Goal: Task Accomplishment & Management: Manage account settings

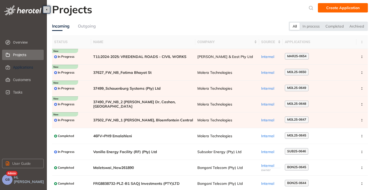
click at [28, 68] on span "Applications" at bounding box center [26, 67] width 27 height 10
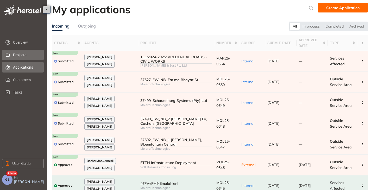
click at [15, 55] on span "Projects" at bounding box center [26, 55] width 27 height 10
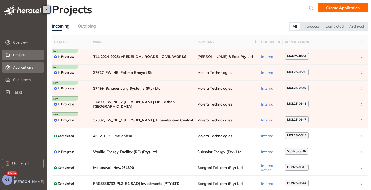
click at [17, 67] on span "Applications" at bounding box center [26, 67] width 27 height 10
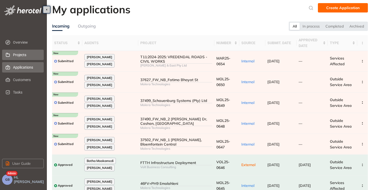
click at [20, 52] on span "Projects" at bounding box center [26, 55] width 27 height 10
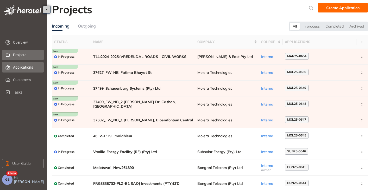
click at [16, 65] on span "Applications" at bounding box center [26, 67] width 27 height 10
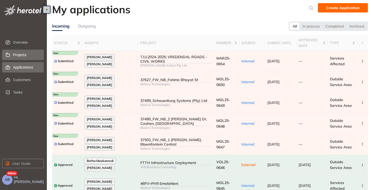
click at [23, 55] on span "Projects" at bounding box center [26, 55] width 27 height 10
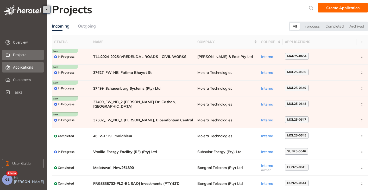
click at [24, 65] on span "Applications" at bounding box center [26, 67] width 27 height 10
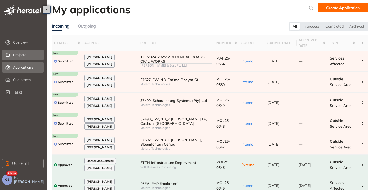
click at [23, 55] on span "Projects" at bounding box center [26, 55] width 27 height 10
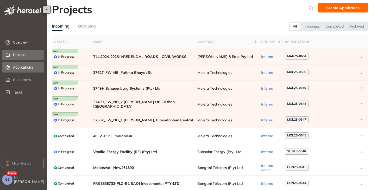
click at [18, 70] on span "Applications" at bounding box center [26, 67] width 27 height 10
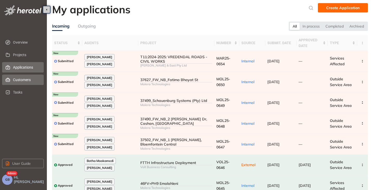
click at [17, 80] on span "Customers" at bounding box center [26, 80] width 27 height 10
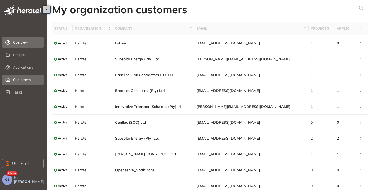
click at [21, 44] on span "Overview" at bounding box center [26, 42] width 27 height 10
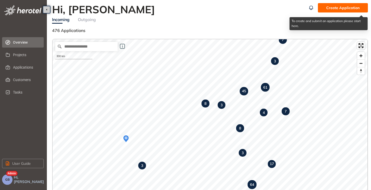
click at [347, 7] on span "Create Application" at bounding box center [342, 8] width 33 height 6
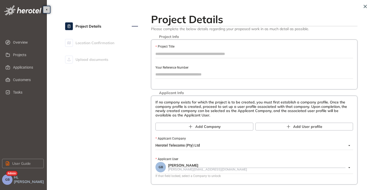
click at [171, 58] on div "Project Title" at bounding box center [255, 51] width 198 height 14
click at [171, 54] on input "Project Title" at bounding box center [255, 54] width 198 height 8
type input "**********"
click at [178, 72] on input "Your Reference Number" at bounding box center [255, 75] width 198 height 8
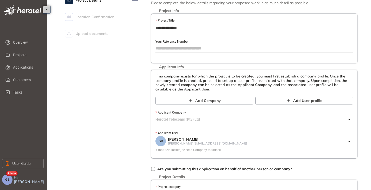
click at [164, 119] on span "Herotel Telecoms (Pty) Ltd" at bounding box center [253, 120] width 195 height 8
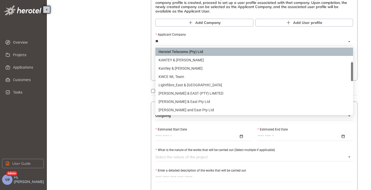
scroll to position [0, 0]
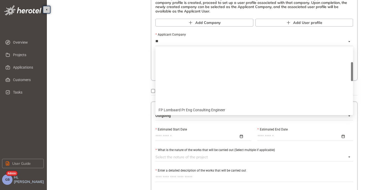
type input "***"
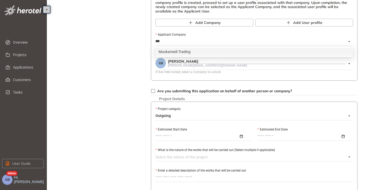
click at [188, 52] on div "Mookamedi Trading" at bounding box center [254, 52] width 191 height 6
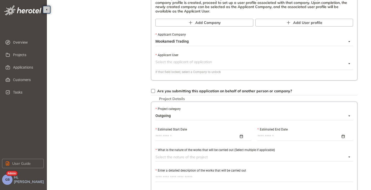
click at [176, 63] on input "Applicant User" at bounding box center [251, 62] width 191 height 8
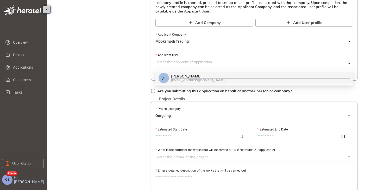
click at [198, 78] on div "[PERSON_NAME]" at bounding box center [260, 76] width 179 height 4
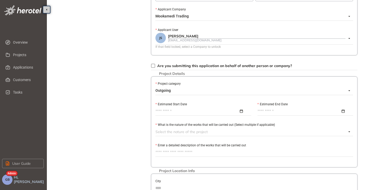
scroll to position [130, 0]
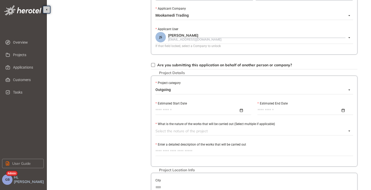
click at [176, 87] on span "Outgoing" at bounding box center [253, 90] width 195 height 8
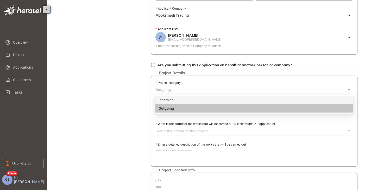
click at [171, 102] on div "Incoming" at bounding box center [254, 100] width 191 height 6
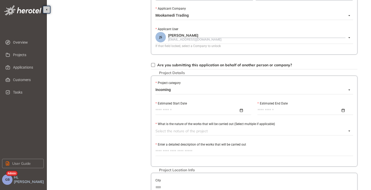
click at [169, 108] on input "Estimated Start Date" at bounding box center [197, 111] width 83 height 6
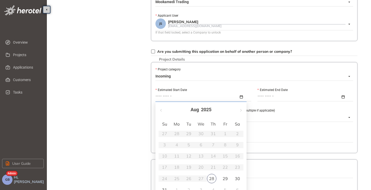
scroll to position [156, 0]
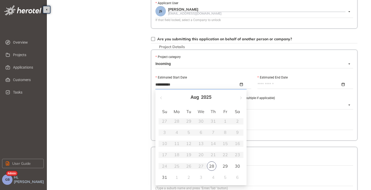
type input "**********"
click at [163, 177] on div "31" at bounding box center [165, 178] width 6 height 6
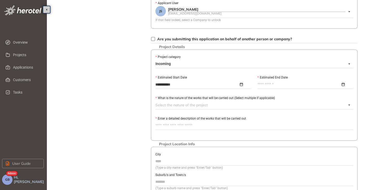
click at [279, 86] on input "Estimated End Date" at bounding box center [299, 85] width 83 height 6
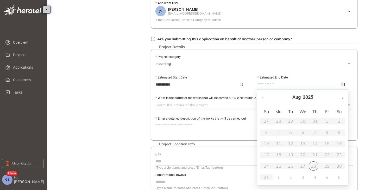
click at [345, 98] on button "button" at bounding box center [343, 97] width 6 height 11
type input "**********"
click at [264, 178] on div "30" at bounding box center [266, 178] width 6 height 6
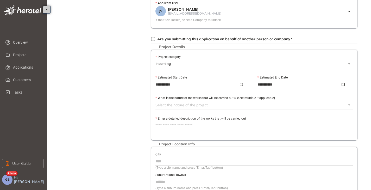
click at [184, 106] on div at bounding box center [251, 105] width 191 height 6
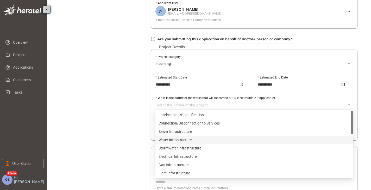
click at [175, 141] on div "Water Infrastructure" at bounding box center [254, 140] width 191 height 6
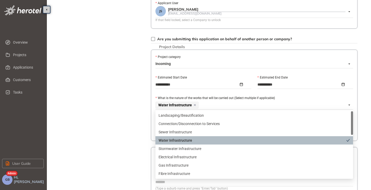
click at [135, 131] on div "Project Details Location Confirmation Upload documents" at bounding box center [101, 58] width 73 height 407
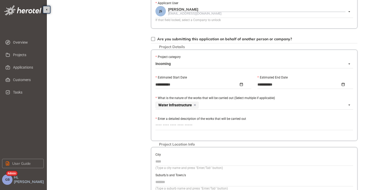
click at [180, 126] on textarea "Enter a detailed description of the works that will be carried out" at bounding box center [255, 126] width 198 height 8
type textarea "*"
type textarea "**"
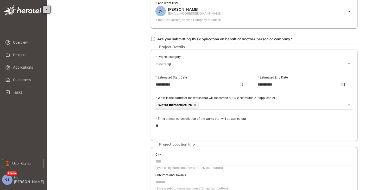
type textarea "***"
type textarea "****"
type textarea "*****"
type textarea "******"
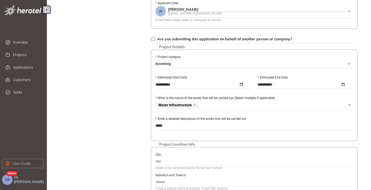
type textarea "******"
type textarea "********"
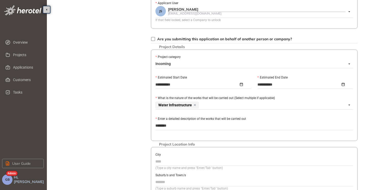
type textarea "*********"
type textarea "**********"
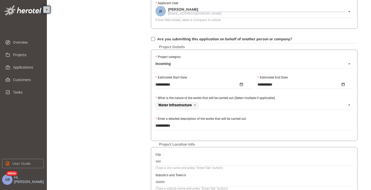
type textarea "**********"
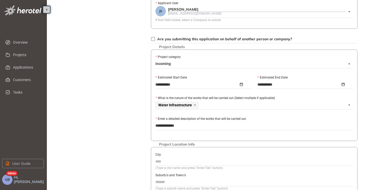
type textarea "**********"
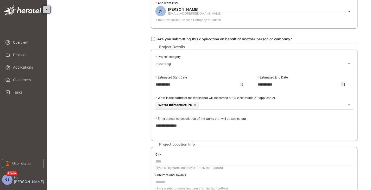
type textarea "**********"
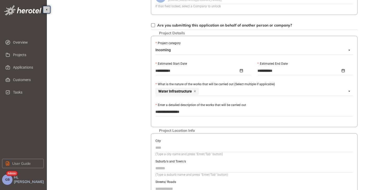
scroll to position [182, 0]
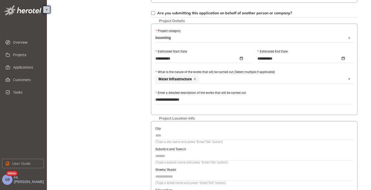
type textarea "**********"
click at [171, 135] on input "City" at bounding box center [255, 136] width 198 height 8
type input "**********"
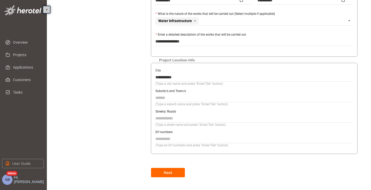
scroll to position [241, 0]
click at [163, 169] on button "Next" at bounding box center [168, 172] width 34 height 9
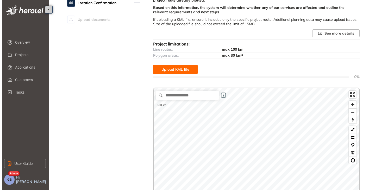
scroll to position [24, 0]
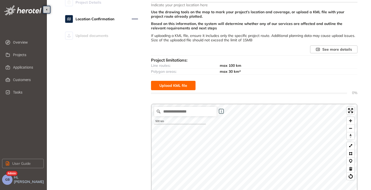
click at [171, 87] on span "Upload KML file" at bounding box center [173, 86] width 28 height 6
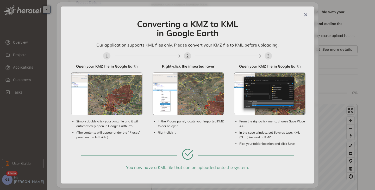
click at [100, 99] on img at bounding box center [106, 94] width 71 height 42
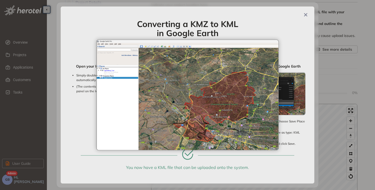
click at [290, 34] on div "Converting a KMZ to KML in Google Earth Our application supports KML files only…" at bounding box center [187, 96] width 233 height 152
click at [82, 113] on div "Open your KMZ file in Google Earth Simply double-click your .kmz file and it wi…" at bounding box center [106, 106] width 71 height 85
click at [272, 44] on img at bounding box center [188, 95] width 182 height 110
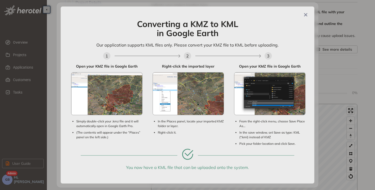
click at [191, 102] on img at bounding box center [188, 94] width 71 height 42
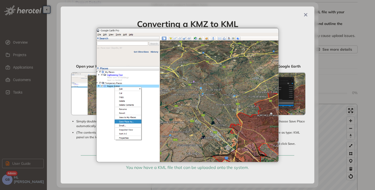
click at [215, 119] on img at bounding box center [188, 95] width 182 height 134
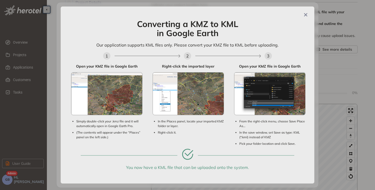
click at [280, 104] on img at bounding box center [269, 94] width 71 height 42
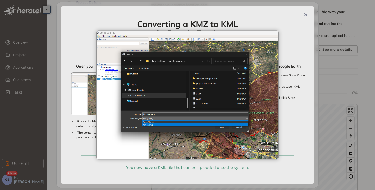
click at [295, 42] on div "Converting a KMZ to KML in Google Earth Our application supports KML files only…" at bounding box center [187, 96] width 233 height 152
click at [181, 80] on img at bounding box center [188, 95] width 182 height 128
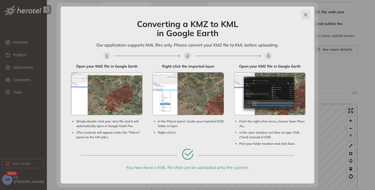
click at [308, 15] on icon "Close" at bounding box center [305, 15] width 5 height 4
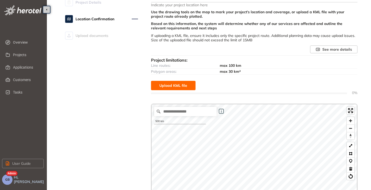
click at [187, 83] on span "Upload KML file" at bounding box center [173, 86] width 28 height 6
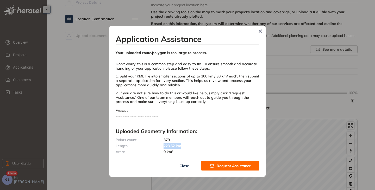
drag, startPoint x: 173, startPoint y: 146, endPoint x: 153, endPoint y: 146, distance: 19.3
click at [153, 146] on div "Length: 223.52 km" at bounding box center [188, 146] width 144 height 6
click at [224, 117] on textarea "Message" at bounding box center [188, 118] width 144 height 8
drag, startPoint x: 208, startPoint y: 55, endPoint x: 113, endPoint y: 56, distance: 95.6
click at [113, 56] on div "Application Assistance Your uploaded route/polygon is too large to process. Don…" at bounding box center [187, 101] width 156 height 151
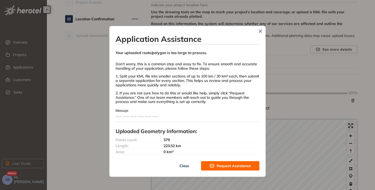
click at [139, 73] on div "Application Assistance Your uploaded route/polygon is too large to process. Don…" at bounding box center [188, 102] width 144 height 137
drag, startPoint x: 155, startPoint y: 64, endPoint x: 202, endPoint y: 65, distance: 46.6
click at [202, 65] on div "Don’t worry, this is a common step and easy to fix. To ensure smooth and accura…" at bounding box center [188, 65] width 144 height 12
click at [229, 70] on div "Don’t worry, this is a common step and easy to fix. To ensure smooth and accura…" at bounding box center [188, 65] width 144 height 12
drag, startPoint x: 120, startPoint y: 76, endPoint x: 249, endPoint y: 76, distance: 129.0
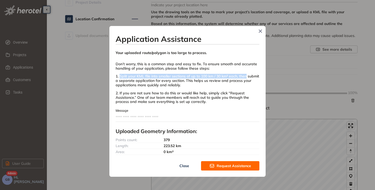
click at [249, 76] on div "1. Split your KML file into smaller sections of up to 100 km / 30 km² each, the…" at bounding box center [188, 80] width 144 height 13
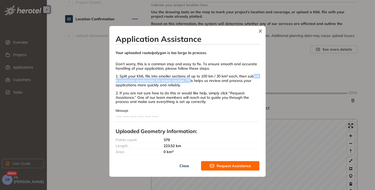
drag, startPoint x: 139, startPoint y: 83, endPoint x: 201, endPoint y: 81, distance: 62.5
click at [201, 81] on div "1. Split your KML file into smaller sections of up to 100 km / 30 km² each, the…" at bounding box center [188, 80] width 144 height 13
click at [227, 108] on div "Application Assistance Your uploaded route/polygon is too large to process. Don…" at bounding box center [188, 102] width 144 height 137
drag, startPoint x: 239, startPoint y: 92, endPoint x: 135, endPoint y: 98, distance: 103.3
click at [135, 98] on div "2. If you are not sure how to do this or would like help, simply click “Request…" at bounding box center [188, 97] width 144 height 13
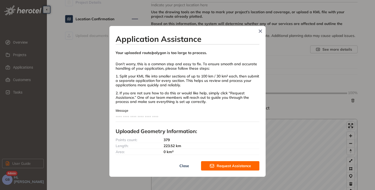
click at [225, 113] on div "Message" at bounding box center [188, 111] width 144 height 6
click at [223, 166] on span "Request Assistance" at bounding box center [234, 166] width 34 height 6
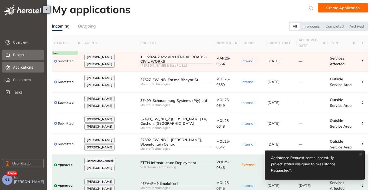
click at [22, 54] on span "Projects" at bounding box center [26, 55] width 27 height 10
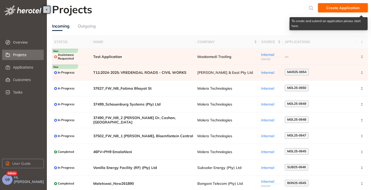
click at [342, 9] on span "Create Application" at bounding box center [342, 8] width 33 height 6
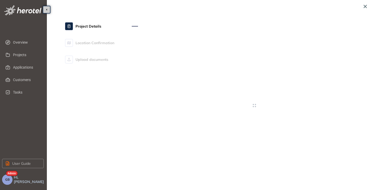
type textarea "**********"
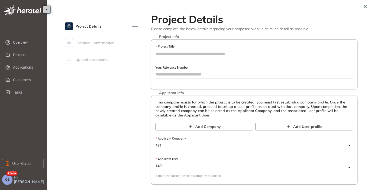
click at [177, 51] on input "Project Title" at bounding box center [255, 54] width 198 height 8
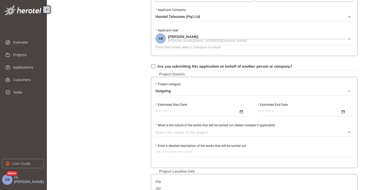
scroll to position [130, 0]
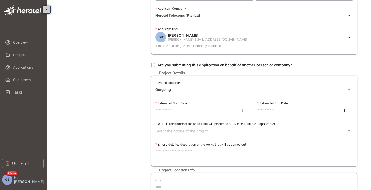
click at [173, 87] on span "Outgoing" at bounding box center [253, 90] width 195 height 8
type input "****"
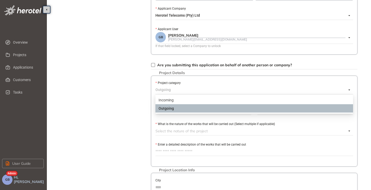
click at [170, 101] on div "Incoming" at bounding box center [254, 100] width 191 height 6
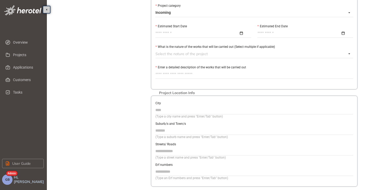
scroll to position [208, 0]
drag, startPoint x: 177, startPoint y: 37, endPoint x: 178, endPoint y: 35, distance: 2.7
click at [177, 37] on div "Estimated Start Date" at bounding box center [203, 33] width 102 height 21
click at [178, 35] on input "Estimated Start Date" at bounding box center [197, 33] width 83 height 6
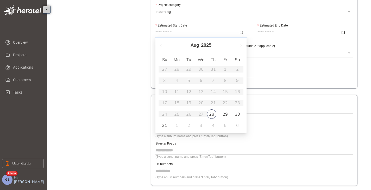
type input "**********"
click at [209, 115] on div "28" at bounding box center [211, 114] width 9 height 9
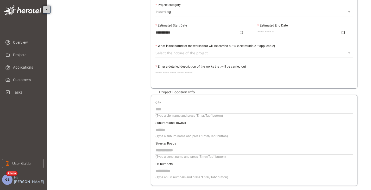
click at [263, 30] on input "Estimated End Date" at bounding box center [299, 33] width 83 height 6
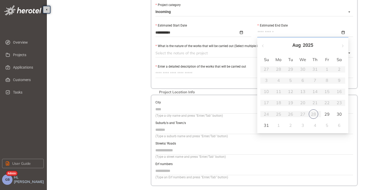
type input "**********"
drag, startPoint x: 327, startPoint y: 117, endPoint x: 306, endPoint y: 117, distance: 21.1
click at [327, 117] on div "29" at bounding box center [327, 114] width 6 height 6
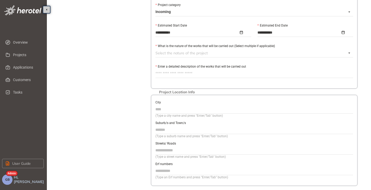
drag, startPoint x: 167, startPoint y: 53, endPoint x: 169, endPoint y: 55, distance: 3.2
click at [167, 53] on div at bounding box center [251, 53] width 191 height 6
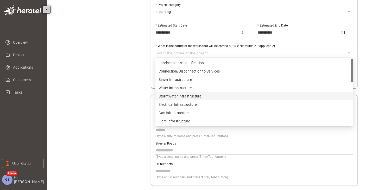
click at [183, 97] on div "Stormwater Infrastructure" at bounding box center [254, 97] width 191 height 6
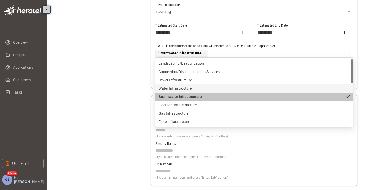
click at [131, 84] on div "Project Details Location Confirmation Upload documents" at bounding box center [101, 6] width 73 height 407
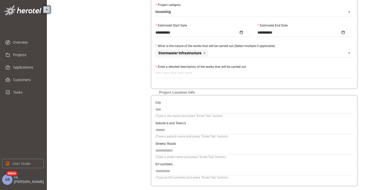
click at [170, 80] on div "**********" at bounding box center [254, 43] width 207 height 91
drag, startPoint x: 173, startPoint y: 75, endPoint x: 175, endPoint y: 75, distance: 2.7
click at [173, 75] on textarea "Enter a detailed description of the works that will be carried out" at bounding box center [255, 74] width 198 height 8
type textarea "*"
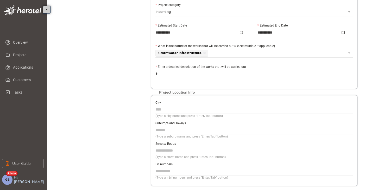
type textarea "**"
type textarea "***"
type textarea "****"
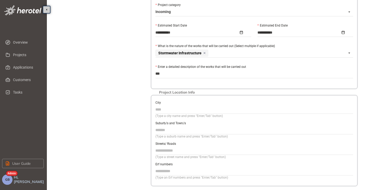
type textarea "****"
type textarea "*****"
type textarea "******"
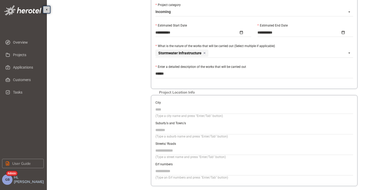
type textarea "*******"
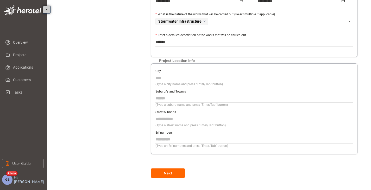
scroll to position [241, 0]
type textarea "*******"
click at [166, 173] on span "Next" at bounding box center [168, 173] width 8 height 6
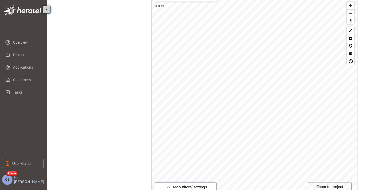
scroll to position [128, 0]
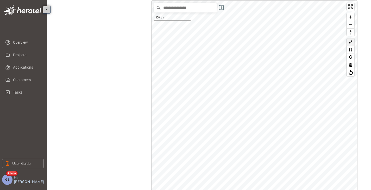
click at [352, 44] on button at bounding box center [351, 43] width 8 height 8
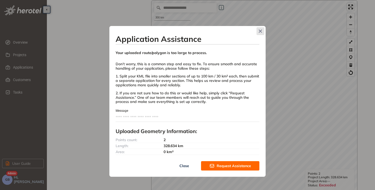
click at [258, 32] on span "Close" at bounding box center [261, 31] width 8 height 8
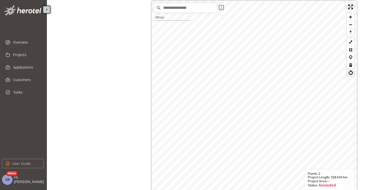
click at [350, 72] on button at bounding box center [351, 73] width 8 height 8
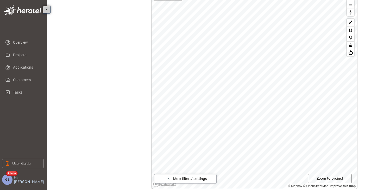
scroll to position [154, 0]
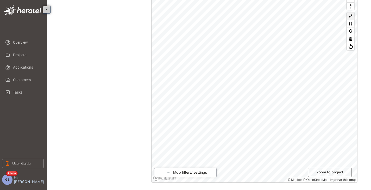
click at [351, 18] on button at bounding box center [351, 17] width 8 height 8
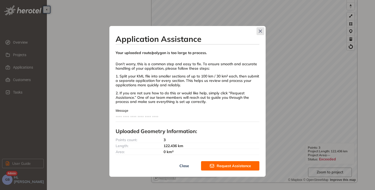
click at [259, 33] on span "Close" at bounding box center [261, 31] width 8 height 8
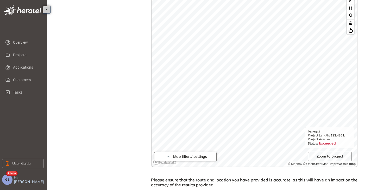
scroll to position [180, 0]
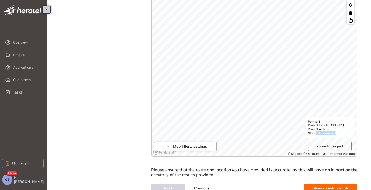
drag, startPoint x: 335, startPoint y: 134, endPoint x: 316, endPoint y: 135, distance: 19.0
click at [316, 135] on div "Status: Exceeded" at bounding box center [330, 133] width 44 height 4
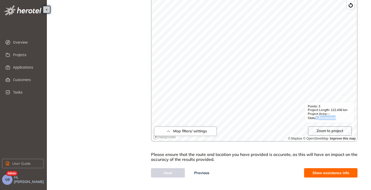
scroll to position [196, 0]
click at [316, 171] on span "Show assistance info" at bounding box center [331, 173] width 37 height 6
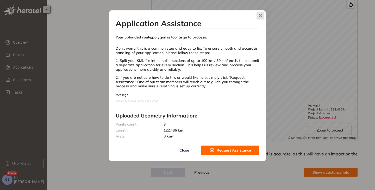
click at [258, 17] on span "Close" at bounding box center [261, 16] width 8 height 8
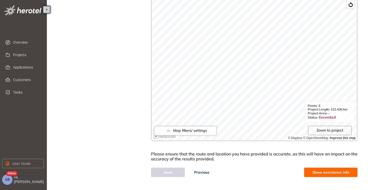
click at [330, 172] on span "Show assistance info" at bounding box center [331, 173] width 37 height 6
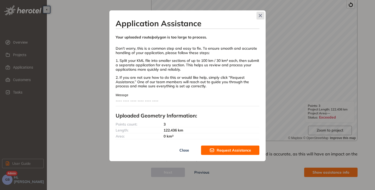
click at [259, 16] on icon "Close" at bounding box center [260, 15] width 3 height 3
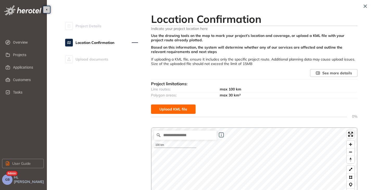
scroll to position [0, 0]
click at [363, 4] on button "button" at bounding box center [365, 6] width 9 height 9
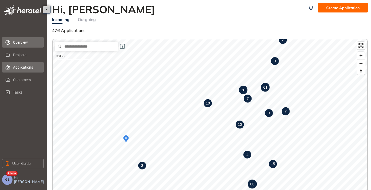
click at [12, 69] on li "Applications" at bounding box center [23, 67] width 42 height 10
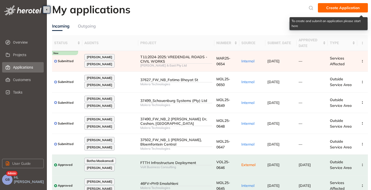
click at [337, 6] on span "Create Application" at bounding box center [342, 8] width 33 height 6
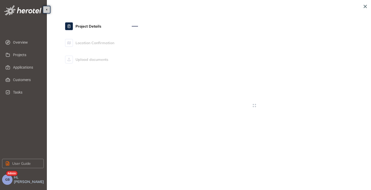
type textarea "**********"
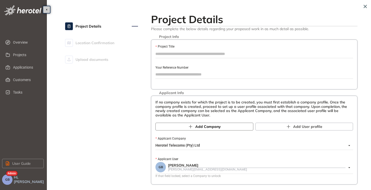
click at [193, 125] on icon "button" at bounding box center [190, 126] width 5 height 5
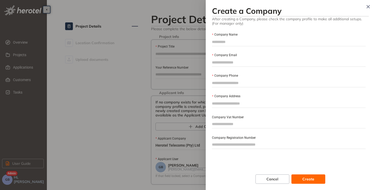
click at [239, 43] on input "Company Name" at bounding box center [289, 42] width 154 height 8
click at [221, 66] on input "Company Email" at bounding box center [289, 63] width 154 height 8
drag, startPoint x: 278, startPoint y: 182, endPoint x: 276, endPoint y: 175, distance: 6.9
click at [278, 182] on span "Cancel" at bounding box center [273, 180] width 12 height 6
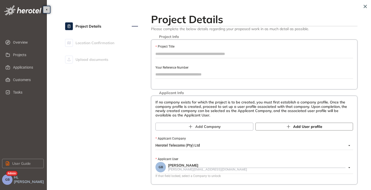
click at [295, 126] on span "Add User profile" at bounding box center [307, 127] width 29 height 6
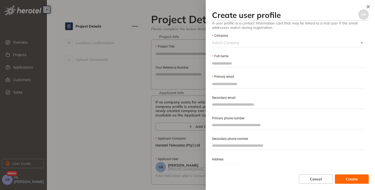
scroll to position [11, 0]
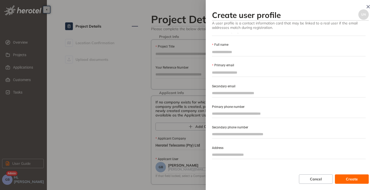
drag, startPoint x: 259, startPoint y: 93, endPoint x: 232, endPoint y: 93, distance: 26.8
click at [232, 93] on input "Secondary email" at bounding box center [289, 93] width 154 height 8
click at [272, 95] on input "Secondary email" at bounding box center [289, 93] width 154 height 8
click at [226, 119] on form "Company Select Company Full name Primary email Secondary email Primary phone nu…" at bounding box center [289, 91] width 154 height 138
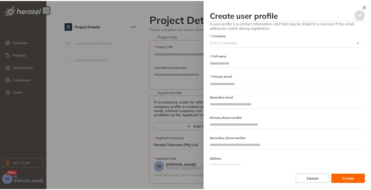
scroll to position [0, 0]
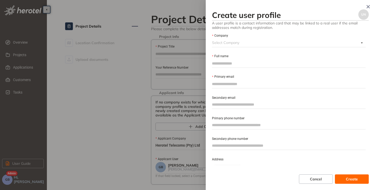
click at [236, 46] on input "Company" at bounding box center [285, 43] width 147 height 8
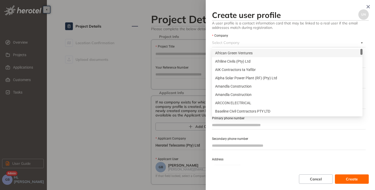
click at [252, 53] on div "African Green Ventures" at bounding box center [287, 53] width 144 height 6
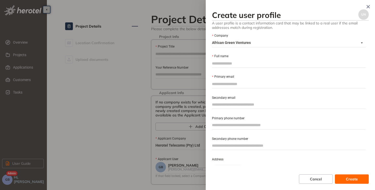
click at [235, 64] on input "Full name" at bounding box center [289, 64] width 154 height 8
click at [225, 84] on input "Primary email" at bounding box center [289, 84] width 154 height 8
click at [323, 180] on button "Cancel" at bounding box center [316, 179] width 34 height 9
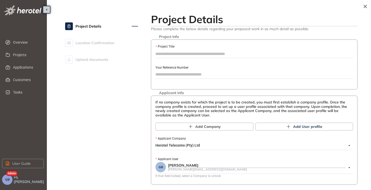
scroll to position [26, 0]
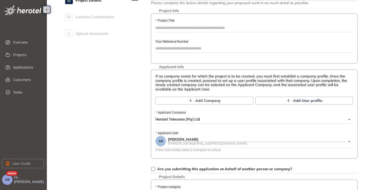
click at [187, 118] on span "Herotel Telecoms (Pty) Ltd" at bounding box center [253, 120] width 195 height 8
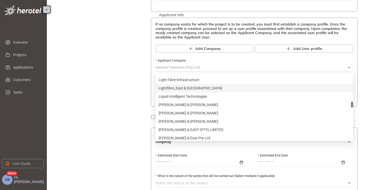
scroll to position [299, 0]
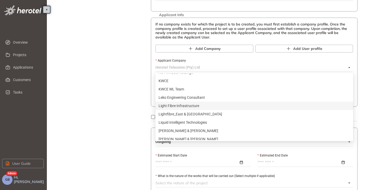
click at [186, 105] on div "Light Fibre Infrastructure" at bounding box center [254, 106] width 191 height 6
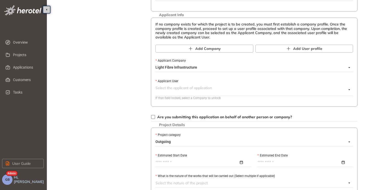
click at [171, 89] on input "Applicant User" at bounding box center [251, 88] width 191 height 8
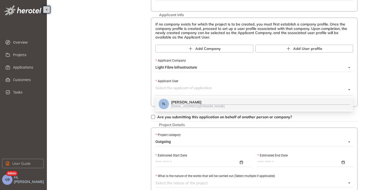
click at [195, 69] on span "Light Fibre Infrastructure" at bounding box center [253, 68] width 195 height 8
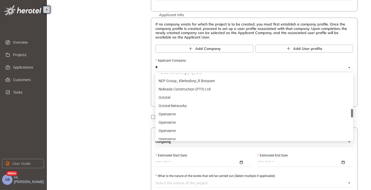
type input "**"
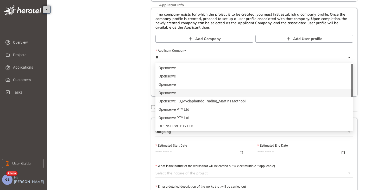
scroll to position [78, 0]
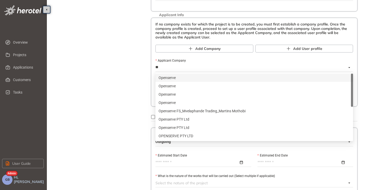
click at [184, 79] on div "Openserve" at bounding box center [254, 78] width 191 height 6
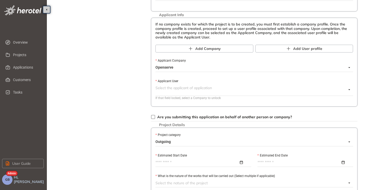
click at [189, 91] on input "Applicant User" at bounding box center [251, 88] width 191 height 8
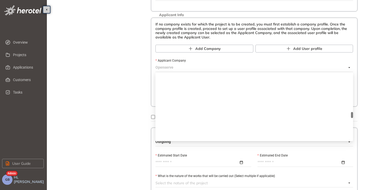
click at [182, 66] on span "Openserve" at bounding box center [253, 68] width 195 height 8
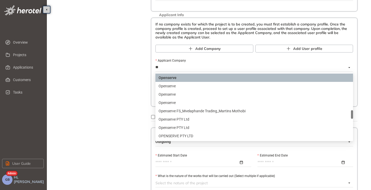
scroll to position [0, 0]
type input "****"
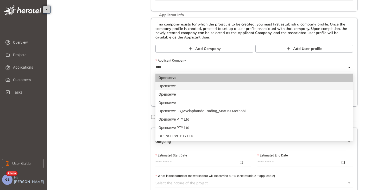
click at [177, 86] on div "Openserve" at bounding box center [254, 86] width 191 height 6
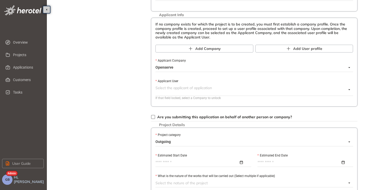
click at [182, 87] on input "Applicant User" at bounding box center [251, 88] width 191 height 8
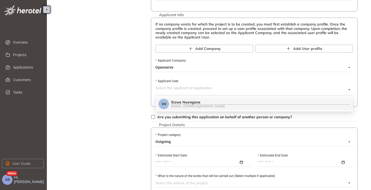
click at [174, 69] on span "Openserve" at bounding box center [253, 68] width 195 height 8
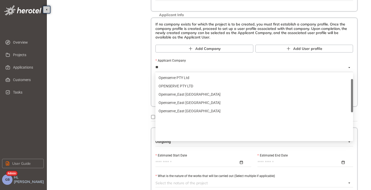
scroll to position [8, 0]
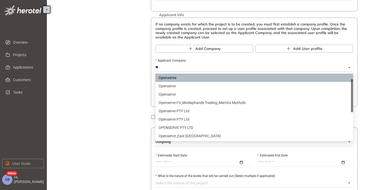
type input "***"
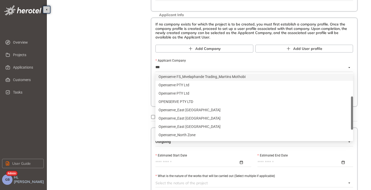
scroll to position [50, 0]
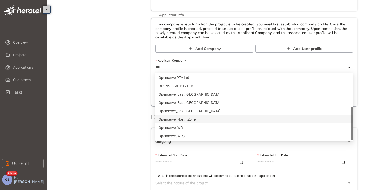
click at [183, 121] on div "Openserve_North Zone" at bounding box center [254, 120] width 191 height 6
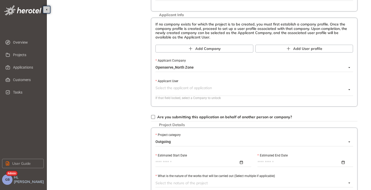
click at [177, 89] on input "Applicant User" at bounding box center [251, 88] width 191 height 8
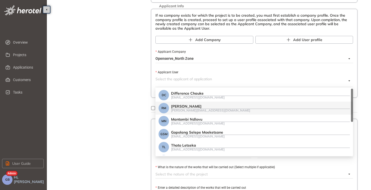
scroll to position [78, 0]
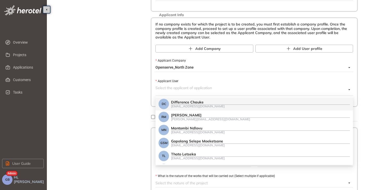
click at [204, 102] on div "Difference Chauke" at bounding box center [260, 102] width 179 height 4
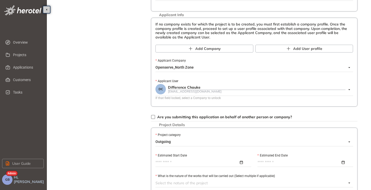
click at [200, 69] on span "Openserve_North Zone" at bounding box center [253, 68] width 195 height 8
click at [190, 66] on span "Openserve_North Zone" at bounding box center [253, 68] width 195 height 8
click at [202, 68] on span "Openserve_North Zone" at bounding box center [253, 68] width 195 height 8
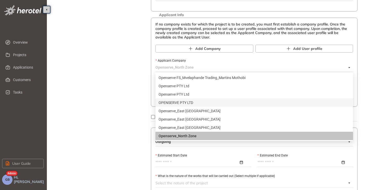
scroll to position [601, 0]
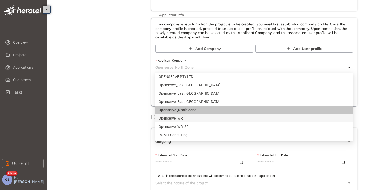
click at [179, 119] on div "Openserve_WR" at bounding box center [254, 119] width 191 height 6
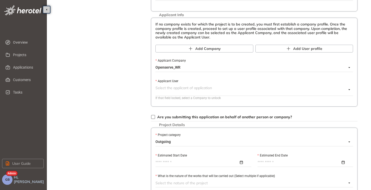
click at [181, 91] on input "Applicant User" at bounding box center [251, 88] width 191 height 8
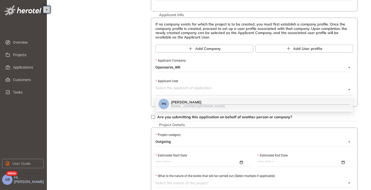
click at [140, 92] on div "Project Details Location Confirmation Upload documents Project Details Please c…" at bounding box center [210, 136] width 316 height 423
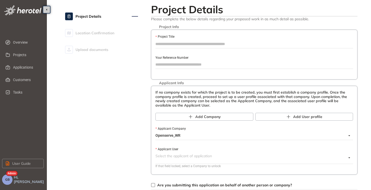
scroll to position [0, 0]
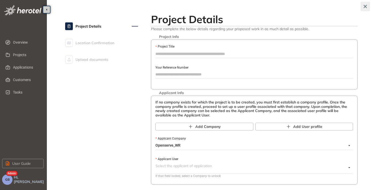
click at [366, 7] on icon "button" at bounding box center [365, 7] width 5 height 4
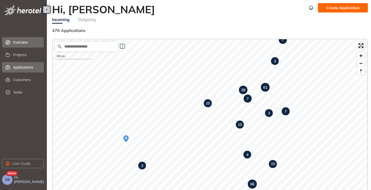
drag, startPoint x: 20, startPoint y: 60, endPoint x: 19, endPoint y: 64, distance: 4.0
click at [20, 60] on span "Projects" at bounding box center [26, 55] width 27 height 10
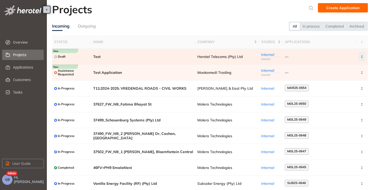
drag, startPoint x: 362, startPoint y: 55, endPoint x: 361, endPoint y: 59, distance: 4.5
click at [362, 55] on button "button" at bounding box center [362, 56] width 7 height 9
click at [343, 71] on span "Archive project" at bounding box center [336, 69] width 27 height 4
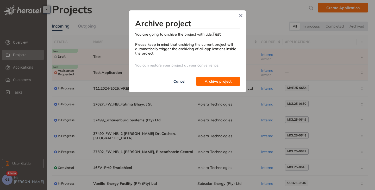
click at [219, 84] on button "Archive project" at bounding box center [218, 81] width 44 height 9
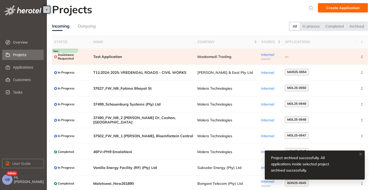
click at [361, 57] on icon "button" at bounding box center [362, 57] width 5 height 2
click at [332, 70] on span "Archive project" at bounding box center [336, 69] width 27 height 4
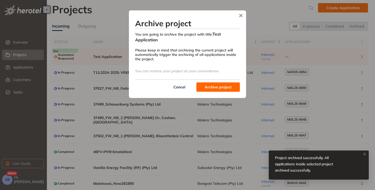
click at [206, 85] on span "Archive project" at bounding box center [218, 87] width 27 height 6
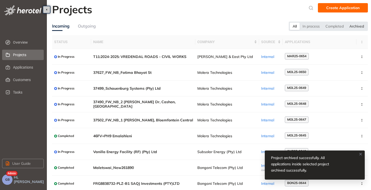
click at [360, 25] on div "Archived" at bounding box center [357, 26] width 20 height 7
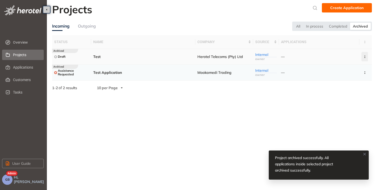
click at [364, 56] on icon "button" at bounding box center [364, 57] width 5 height 2
click at [337, 80] on span "Delete project" at bounding box center [339, 79] width 25 height 4
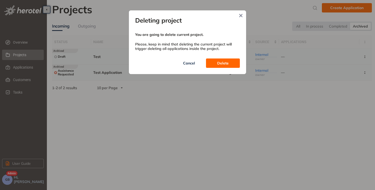
click at [226, 68] on button "Delete" at bounding box center [223, 63] width 34 height 9
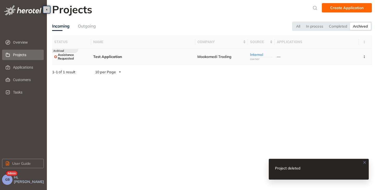
click at [365, 57] on icon "button" at bounding box center [364, 57] width 5 height 2
click at [334, 80] on span "Delete project" at bounding box center [338, 79] width 25 height 4
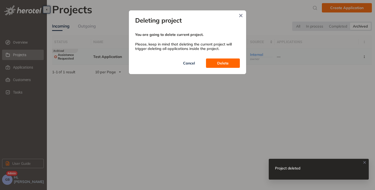
click at [226, 67] on button "Delete" at bounding box center [223, 63] width 34 height 9
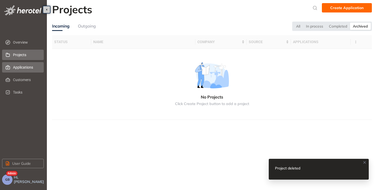
click at [29, 66] on span "Applications" at bounding box center [26, 67] width 27 height 10
